Goal: Transaction & Acquisition: Download file/media

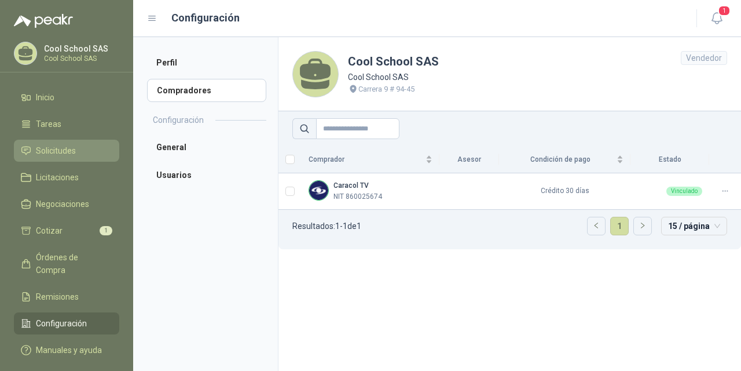
click at [54, 152] on span "Solicitudes" at bounding box center [56, 150] width 40 height 13
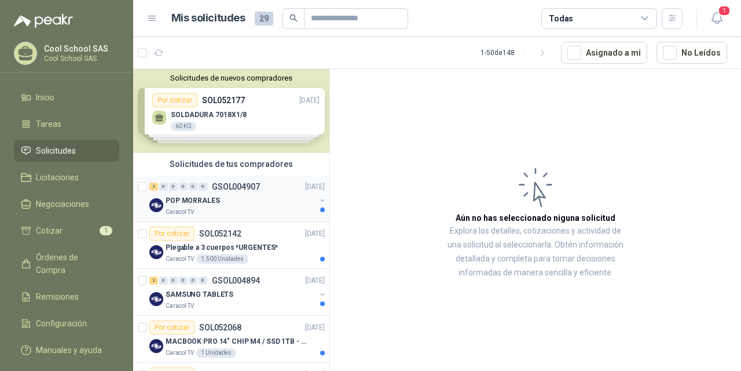
click at [214, 200] on p "POP MORRALES" at bounding box center [193, 200] width 54 height 11
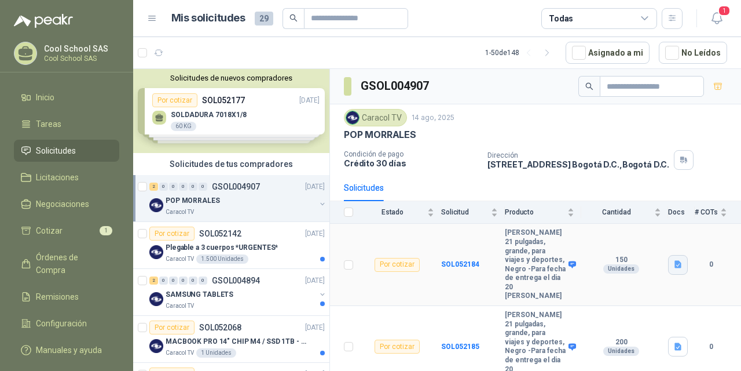
click at [677, 261] on icon "button" at bounding box center [678, 265] width 7 height 8
click at [653, 236] on button "MORRAL.docx" at bounding box center [649, 234] width 64 height 12
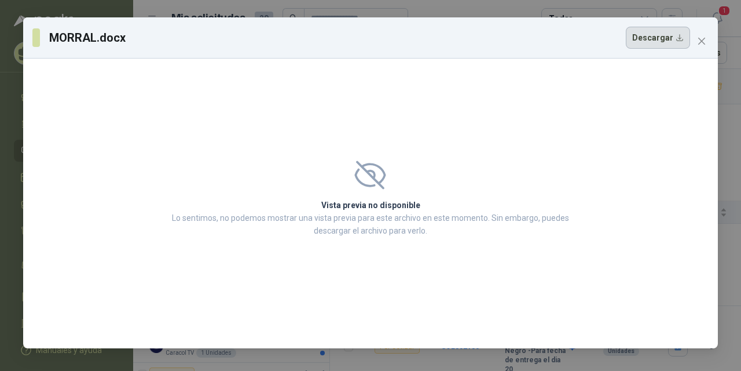
click at [668, 34] on button "Descargar" at bounding box center [658, 38] width 64 height 22
click at [704, 40] on icon "close" at bounding box center [701, 40] width 9 height 9
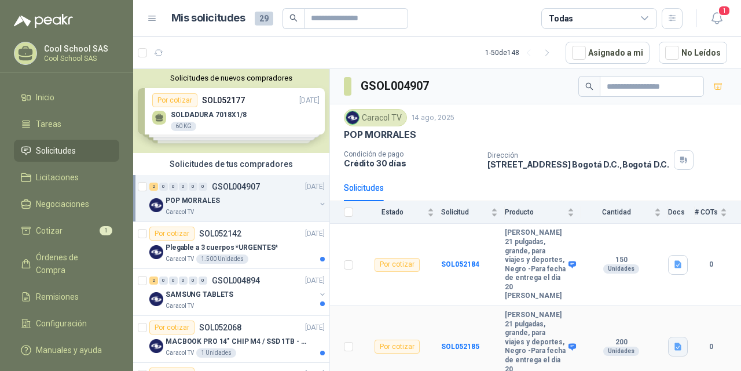
click at [676, 343] on icon "button" at bounding box center [678, 347] width 7 height 8
click at [658, 307] on button "MORRAL.docx" at bounding box center [649, 307] width 64 height 12
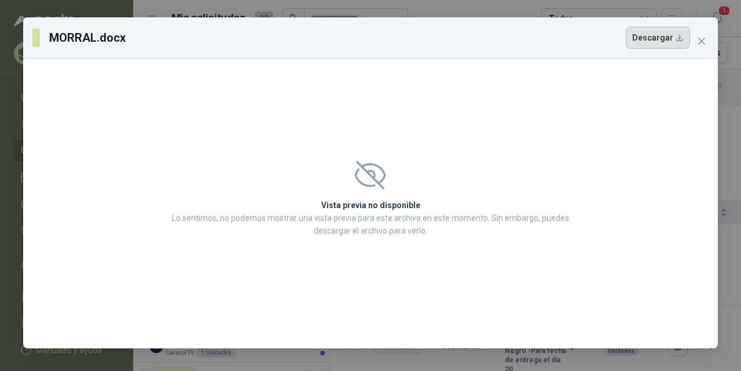
click at [674, 41] on button "Descargar" at bounding box center [658, 38] width 64 height 22
click at [707, 38] on span "Close" at bounding box center [702, 40] width 19 height 9
